Goal: Use online tool/utility: Utilize a website feature to perform a specific function

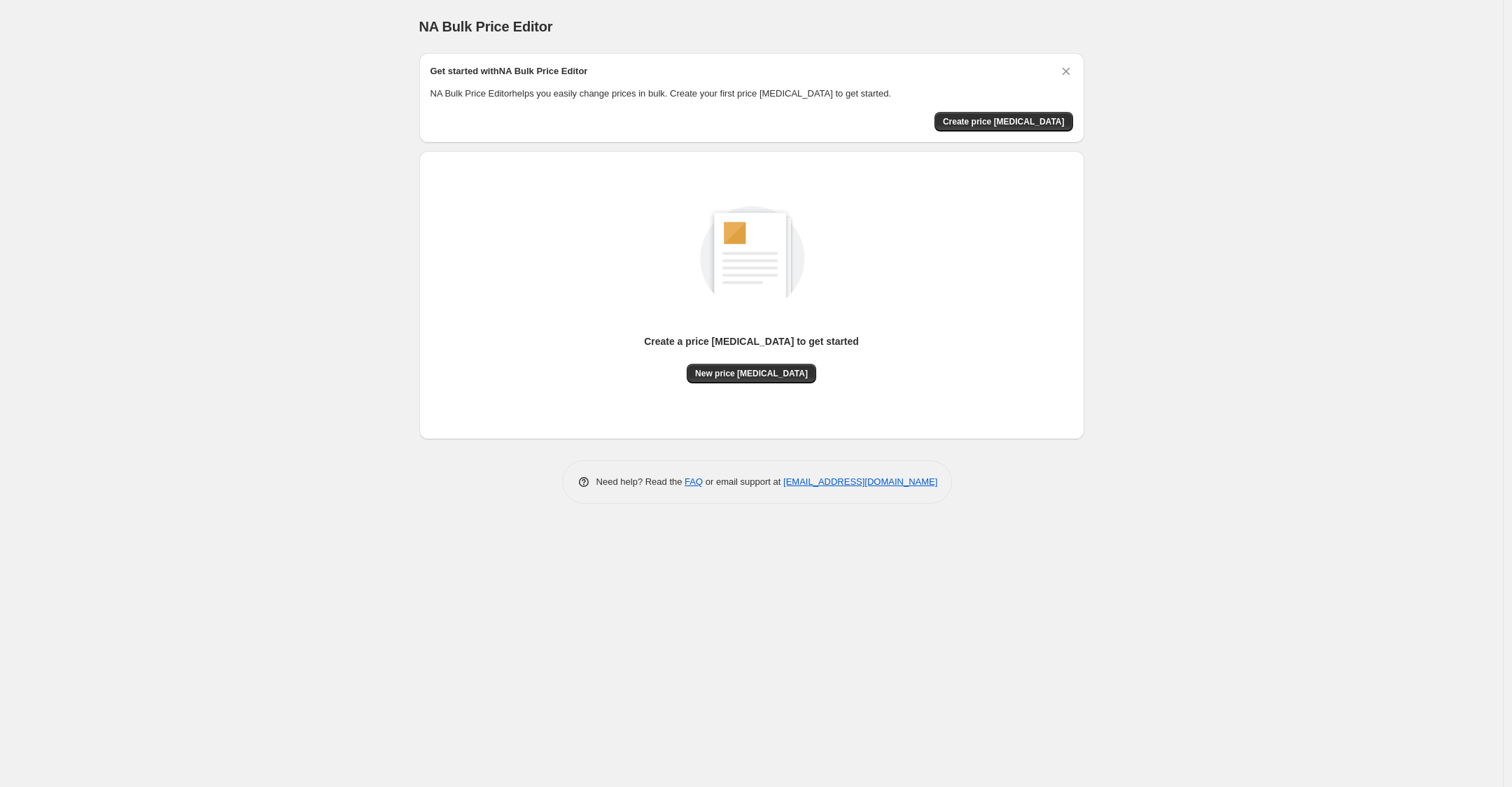
click at [242, 207] on div "NA Bulk Price Editor. This page is ready NA Bulk Price Editor Get started with …" at bounding box center [751, 393] width 1503 height 787
click at [754, 380] on button "New price [MEDICAL_DATA]" at bounding box center [751, 373] width 129 height 20
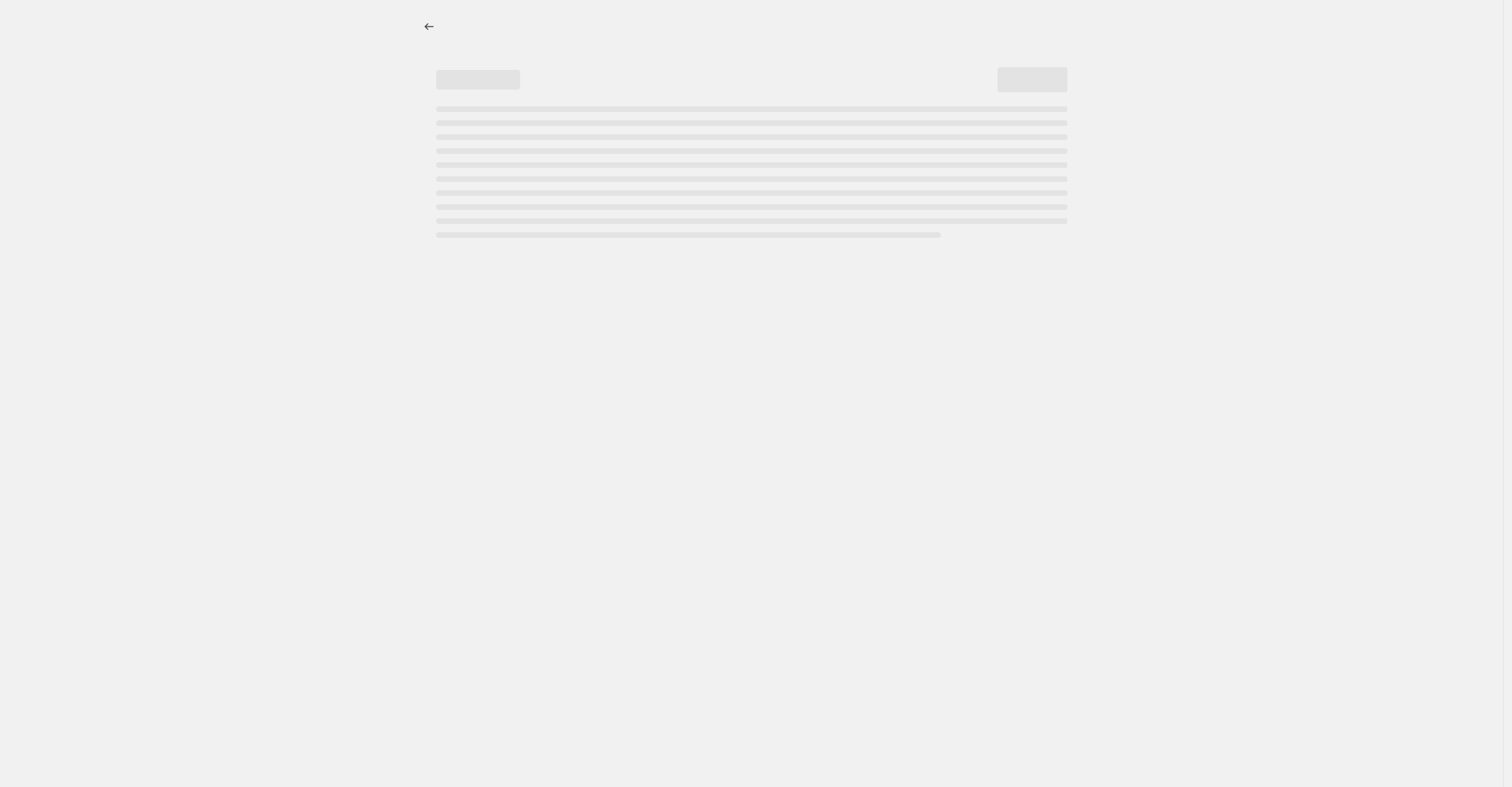
select select "percentage"
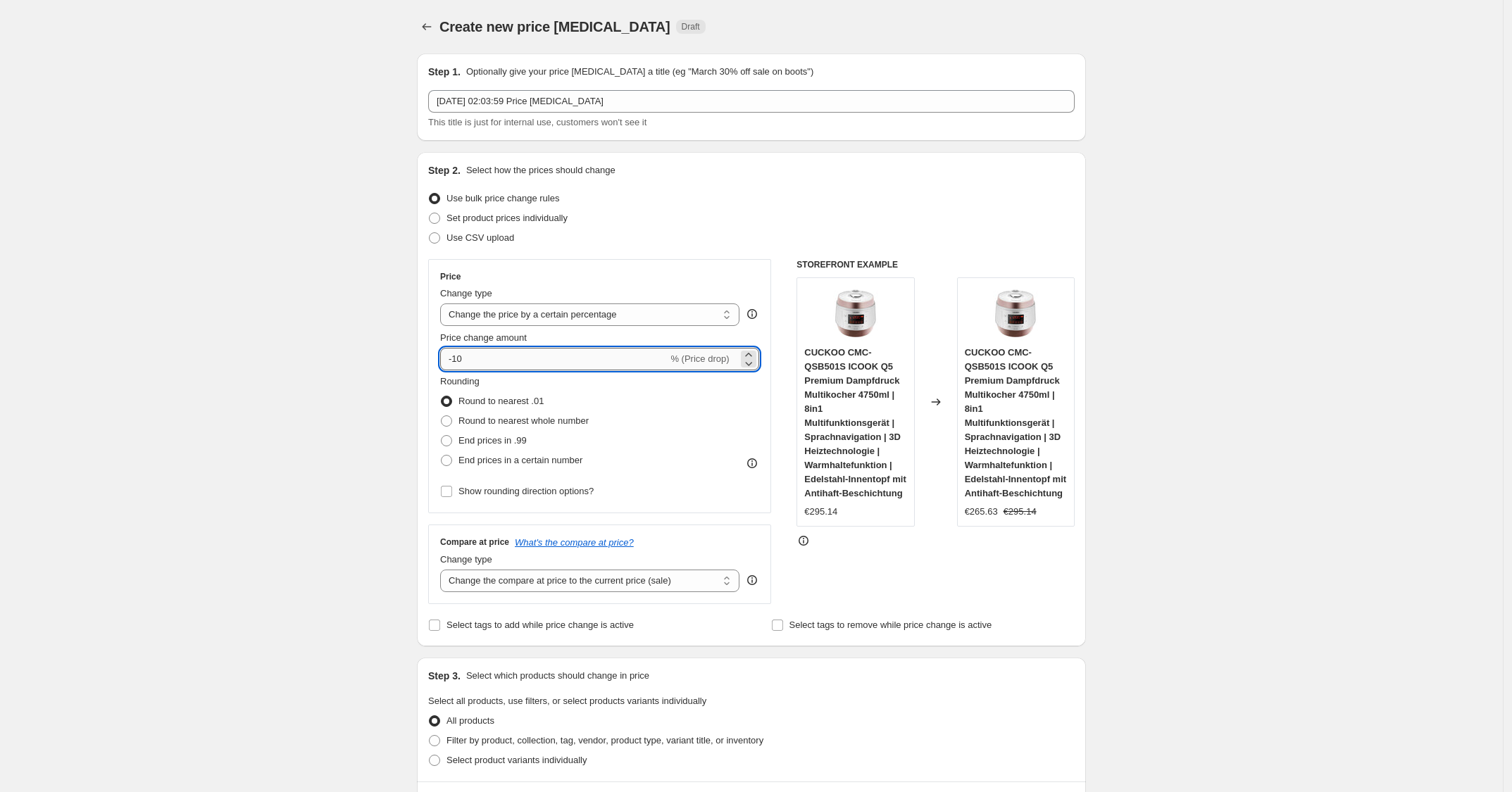
click at [544, 365] on input "-10" at bounding box center [554, 360] width 227 height 23
type input "-1"
type input "-25"
click at [878, 222] on div "Set product prices individually" at bounding box center [751, 219] width 646 height 20
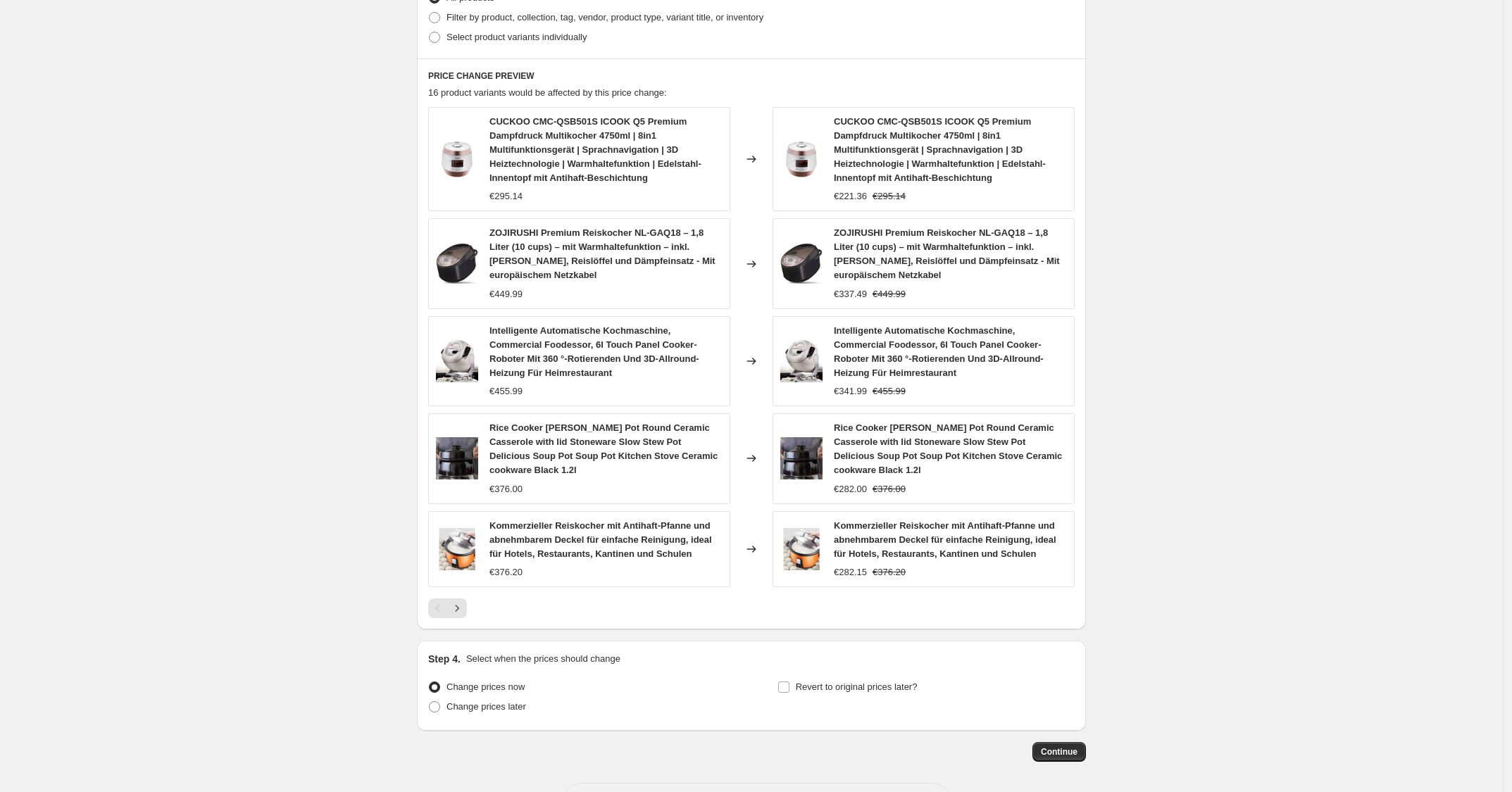
scroll to position [769, 0]
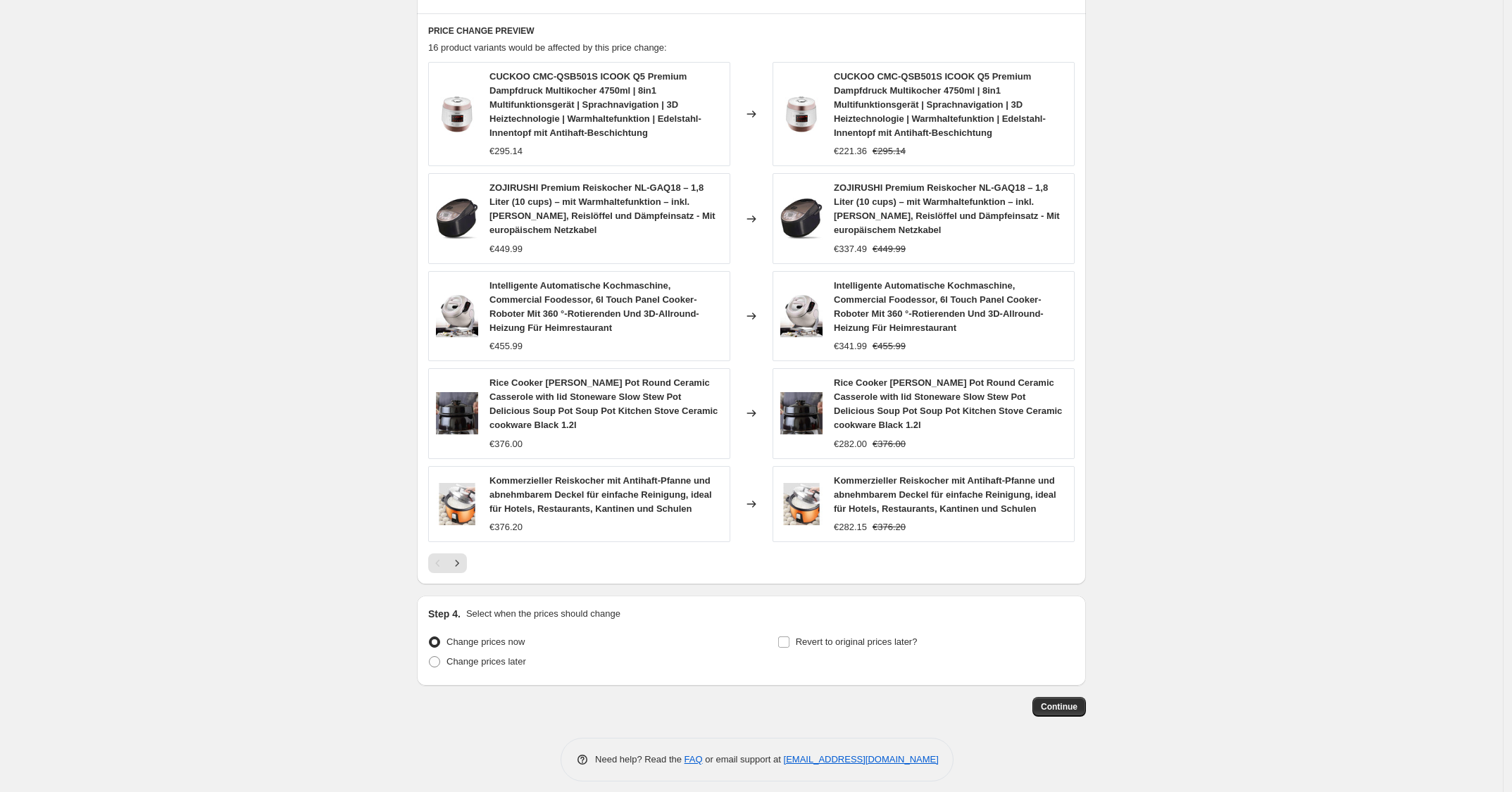
click at [1043, 714] on div "Step 1. Optionally give your price [MEDICAL_DATA] a title (eg "March 30% off sa…" at bounding box center [751, 28] width 669 height 1508
click at [1069, 697] on button "Continue" at bounding box center [1060, 707] width 54 height 20
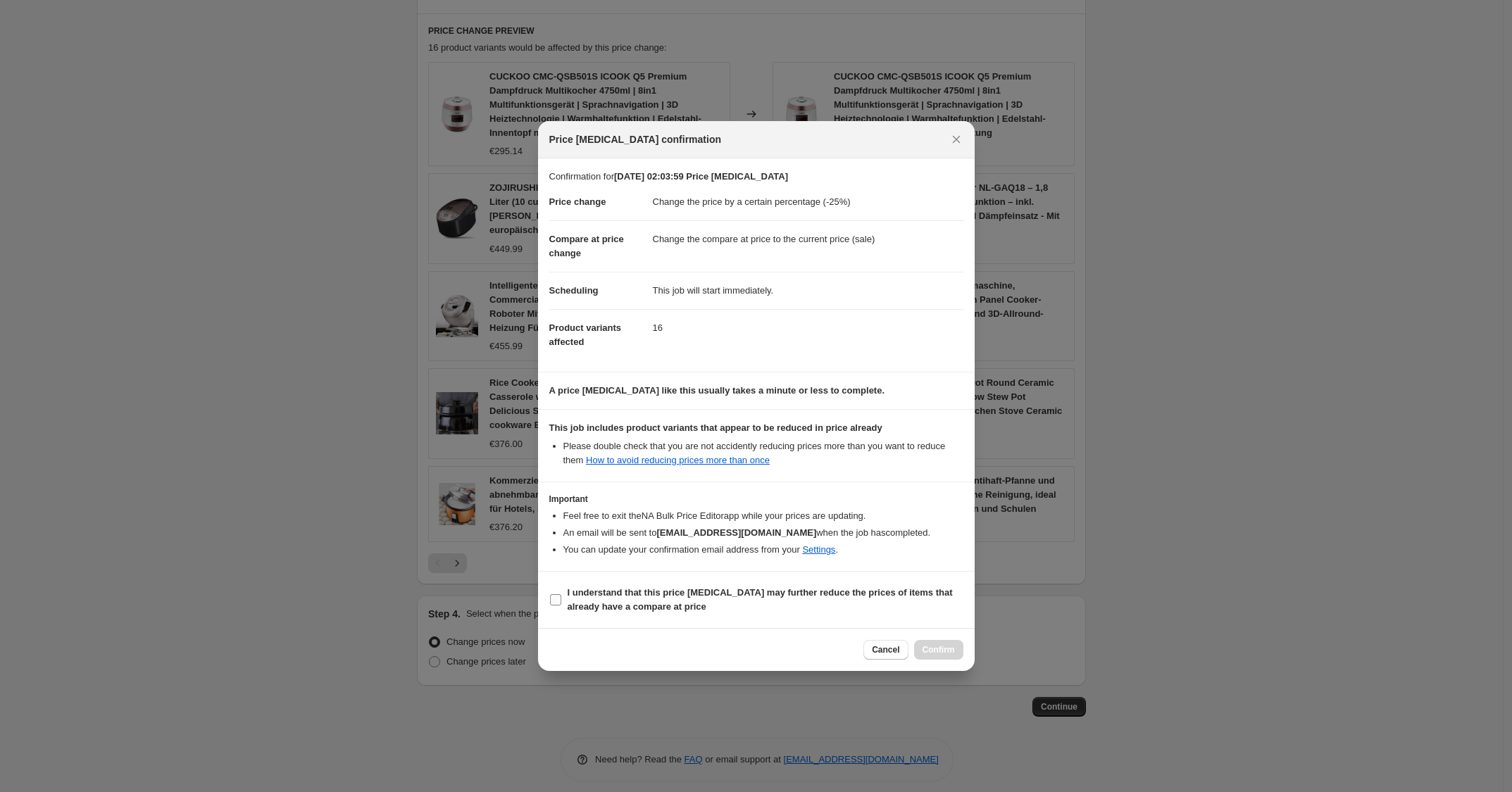
click at [709, 612] on span "I understand that this price [MEDICAL_DATA] may further reduce the prices of it…" at bounding box center [765, 600] width 396 height 28
click at [561, 606] on input "I understand that this price [MEDICAL_DATA] may further reduce the prices of it…" at bounding box center [556, 600] width 11 height 11
checkbox input "true"
click at [934, 652] on span "Confirm" at bounding box center [939, 650] width 33 height 11
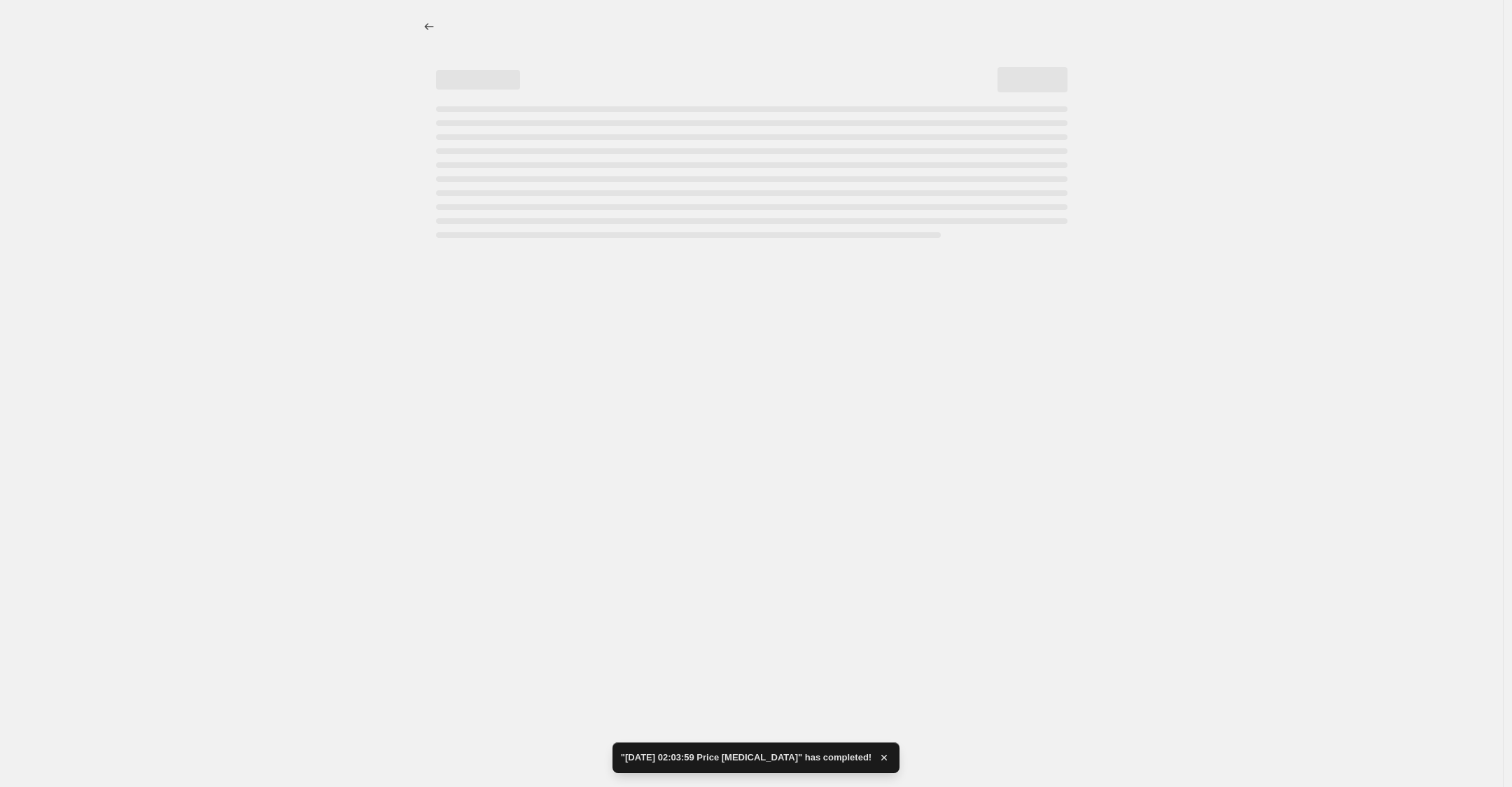
select select "percentage"
